Goal: Transaction & Acquisition: Purchase product/service

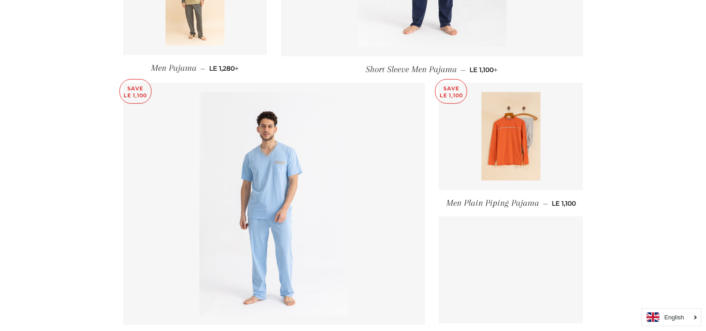
scroll to position [1325, 0]
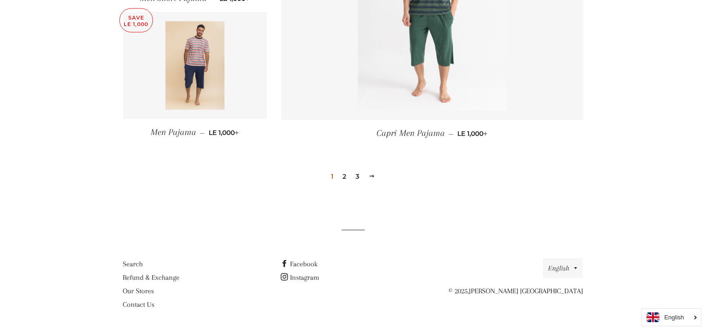
click at [358, 179] on link "3" at bounding box center [357, 176] width 11 height 14
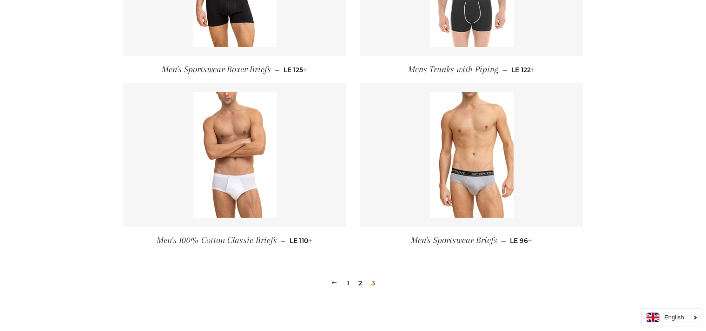
scroll to position [592, 0]
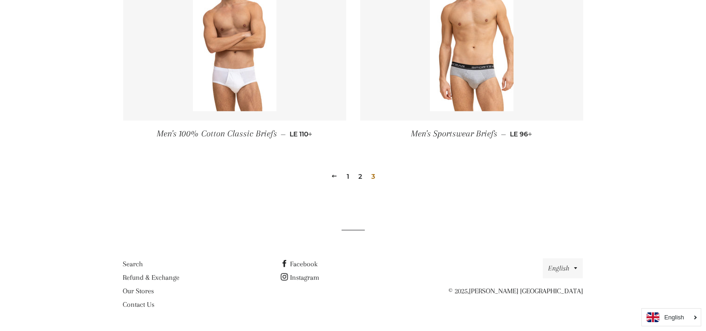
click at [360, 173] on link "2" at bounding box center [360, 176] width 11 height 14
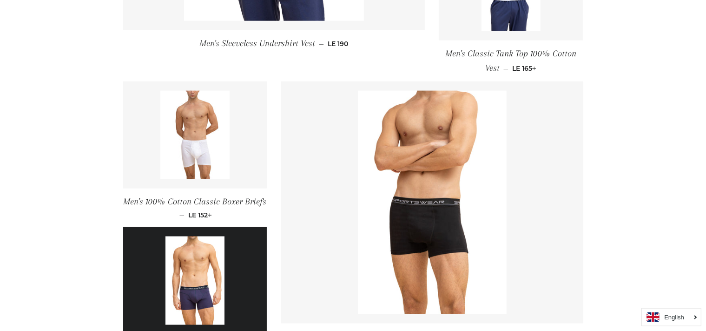
scroll to position [1183, 0]
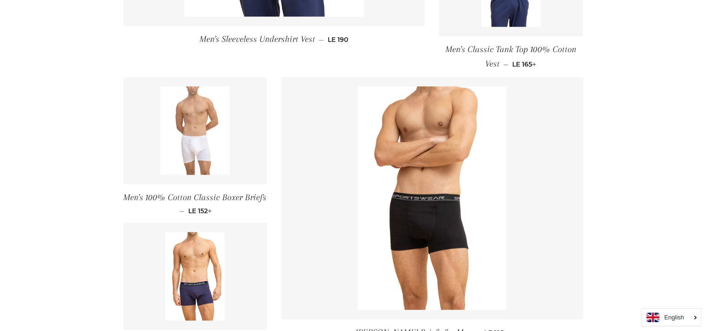
click at [236, 138] on link at bounding box center [195, 130] width 144 height 107
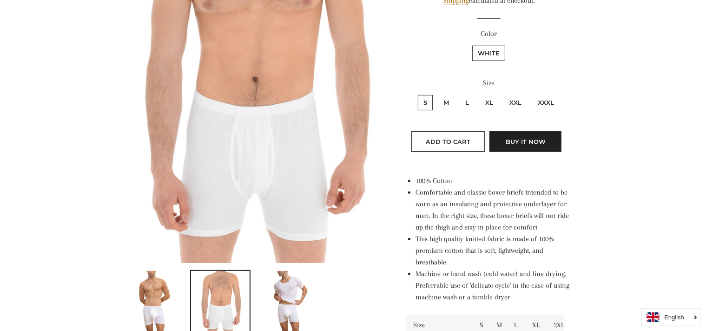
scroll to position [196, 0]
click at [465, 141] on span "Add to Cart" at bounding box center [448, 140] width 45 height 7
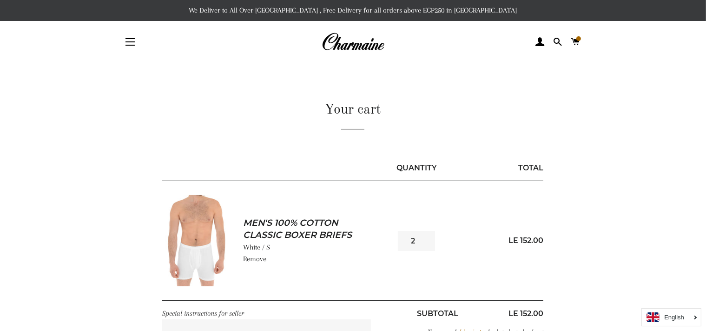
click at [424, 238] on input "2" at bounding box center [416, 241] width 37 height 20
type input "3"
click at [424, 238] on input "3" at bounding box center [416, 241] width 37 height 20
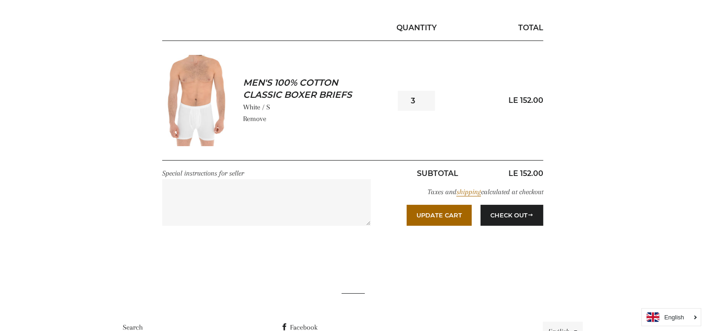
scroll to position [141, 0]
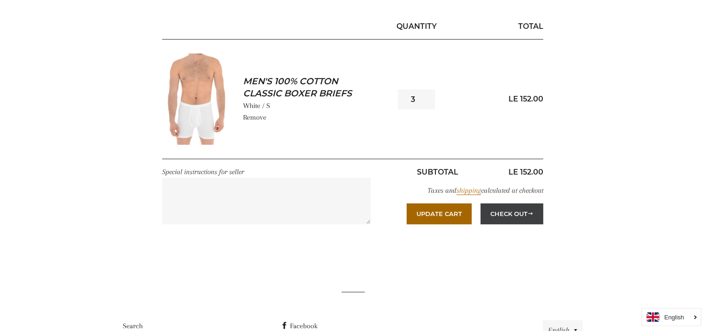
click at [509, 216] on button "Check Out" at bounding box center [512, 213] width 63 height 20
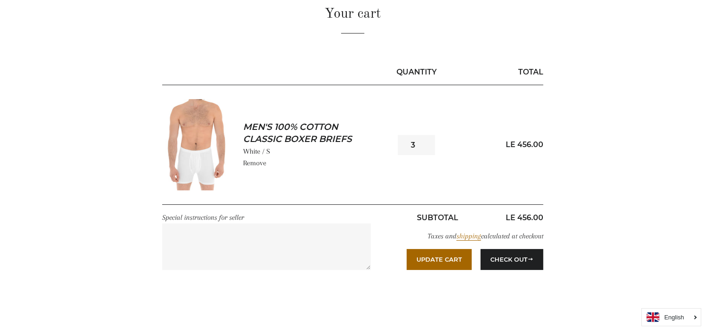
scroll to position [96, 0]
click at [426, 148] on input "2" at bounding box center [416, 144] width 37 height 20
click at [426, 148] on input "1" at bounding box center [416, 144] width 37 height 20
type input "0"
click at [426, 148] on input "0" at bounding box center [416, 144] width 37 height 20
